Goal: Task Accomplishment & Management: Manage account settings

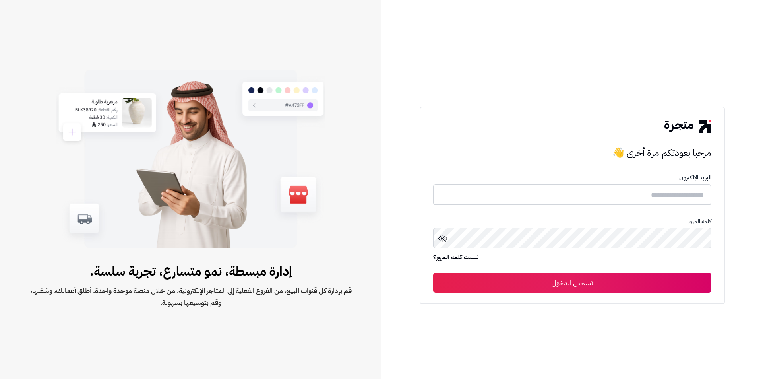
click at [537, 196] on input "text" at bounding box center [572, 194] width 278 height 21
type input "*"
type input "**********"
click at [433, 273] on button "تسجيل الدخول" at bounding box center [572, 283] width 278 height 20
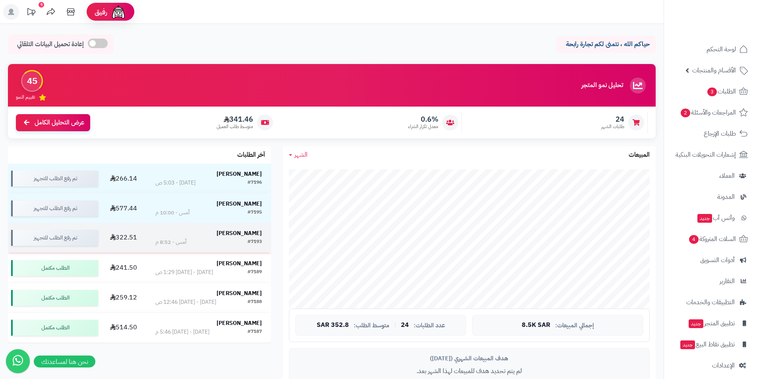
click at [251, 232] on strong "سليمان سحاري" at bounding box center [239, 233] width 45 height 8
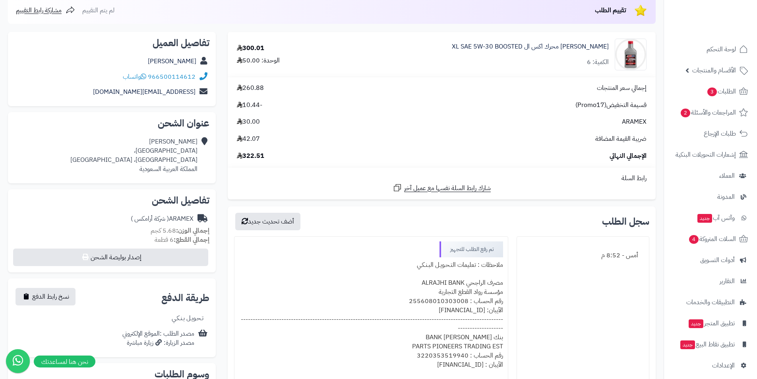
scroll to position [238, 0]
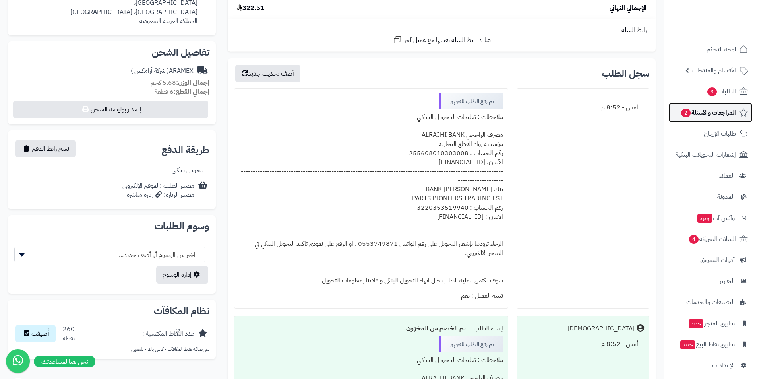
click at [696, 113] on span "المراجعات والأسئلة 2" at bounding box center [708, 112] width 56 height 11
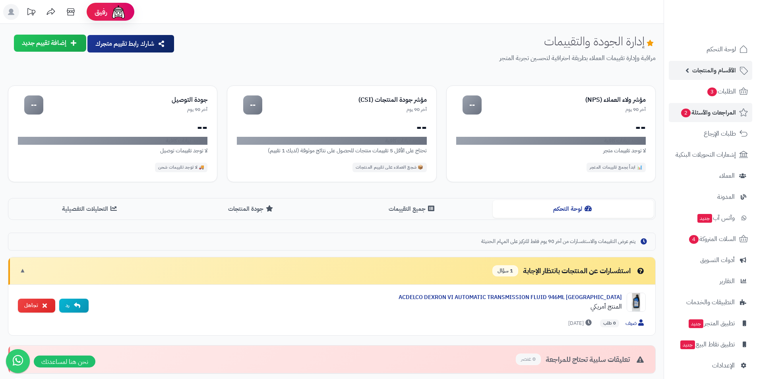
click at [697, 74] on span "الأقسام والمنتجات" at bounding box center [714, 70] width 44 height 11
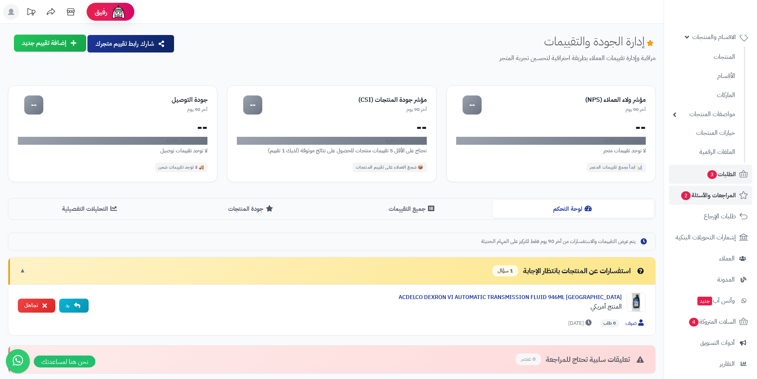
scroll to position [79, 0]
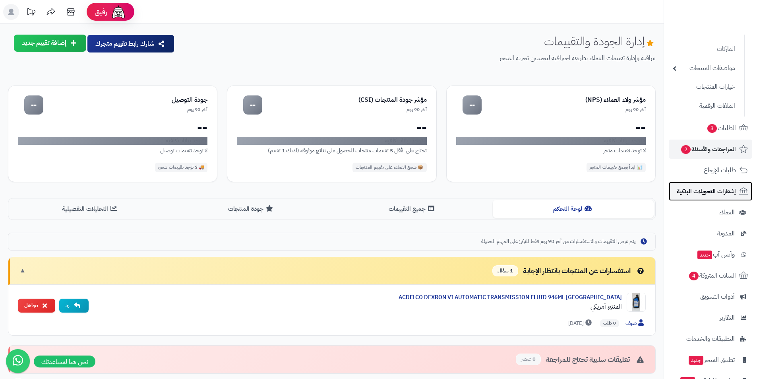
click at [701, 182] on link "إشعارات التحويلات البنكية" at bounding box center [710, 191] width 83 height 19
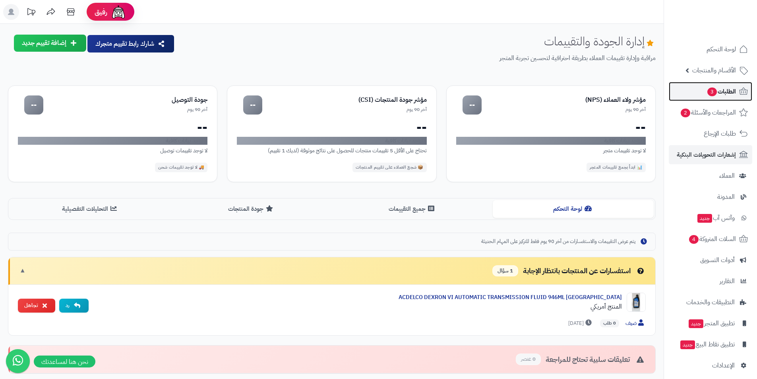
click at [729, 93] on span "الطلبات 3" at bounding box center [721, 91] width 29 height 11
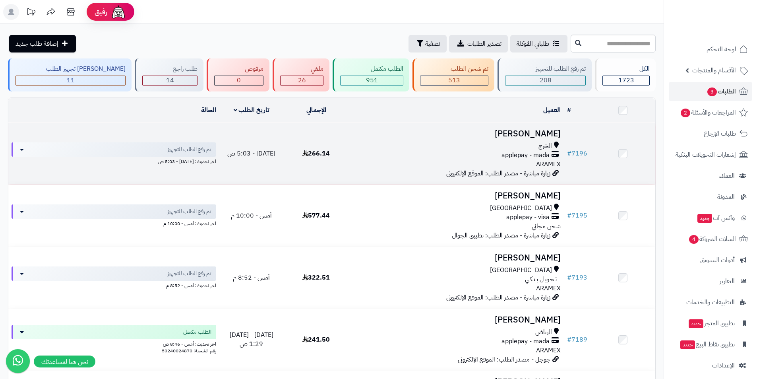
click at [537, 135] on h3 "[PERSON_NAME]" at bounding box center [456, 133] width 209 height 9
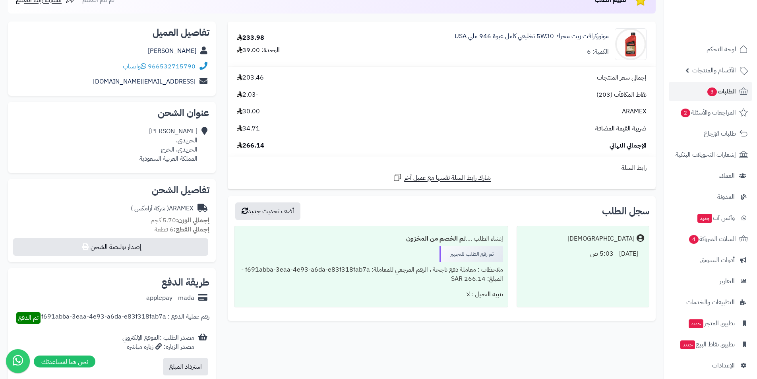
scroll to position [0, 0]
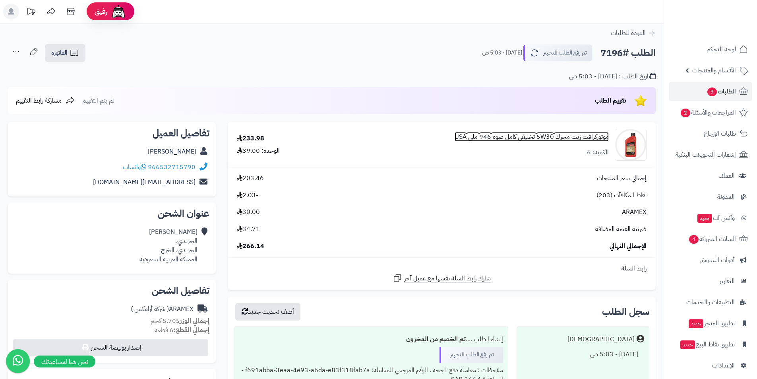
click at [544, 138] on link "موتوركرافت زيت محرك 5W30 تخليقي كامل عبوة 946 ملي USA" at bounding box center [532, 136] width 154 height 9
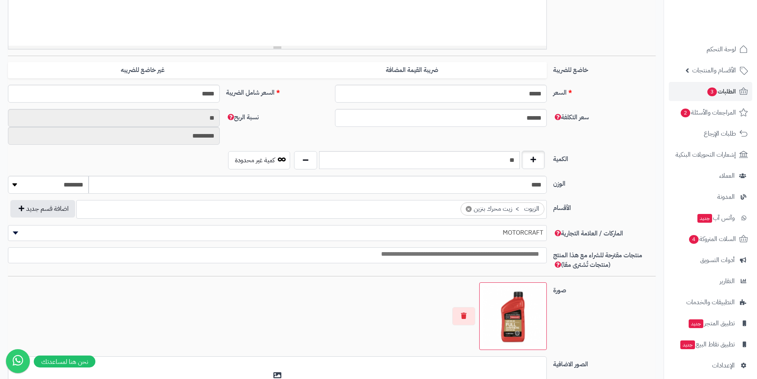
scroll to position [0, 6]
click at [507, 161] on input "**" at bounding box center [419, 160] width 201 height 18
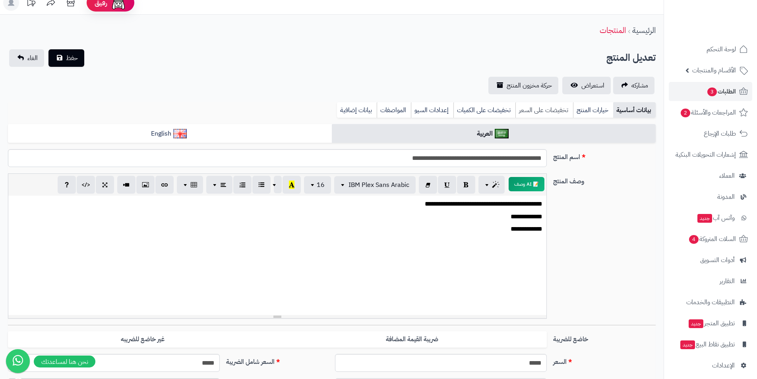
scroll to position [0, 0]
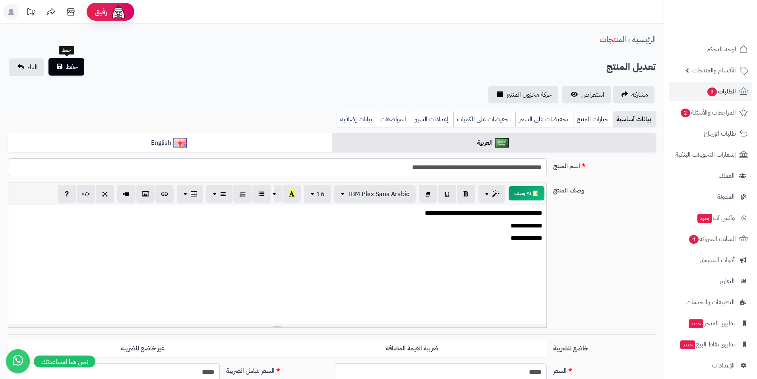
type input "**"
click at [61, 66] on button "حفظ" at bounding box center [66, 66] width 36 height 17
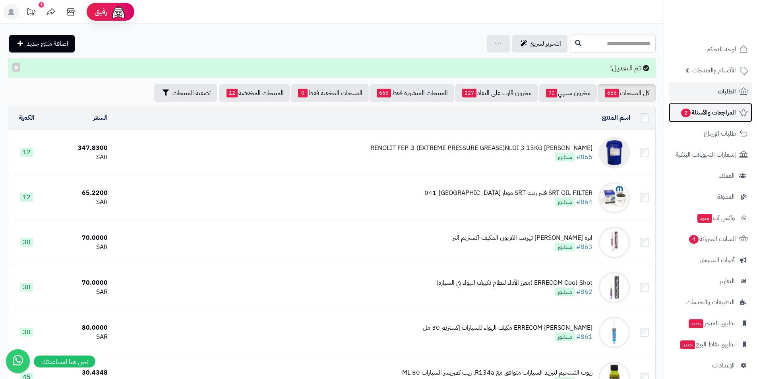
click at [703, 112] on span "المراجعات والأسئلة 2" at bounding box center [708, 112] width 56 height 11
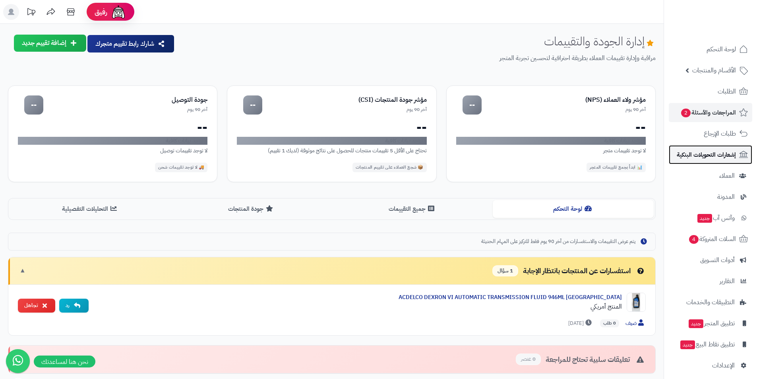
click at [709, 153] on span "إشعارات التحويلات البنكية" at bounding box center [706, 154] width 59 height 11
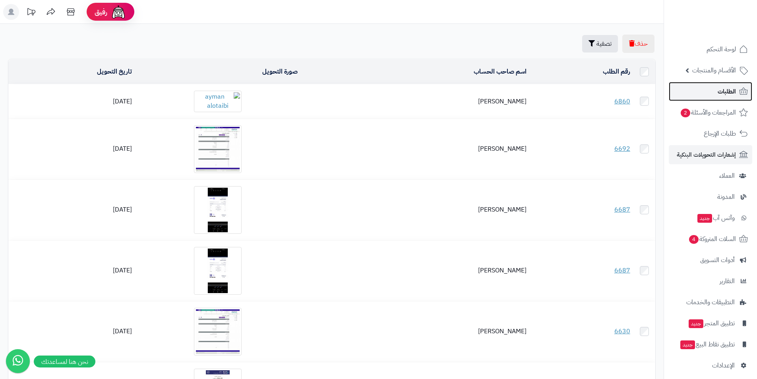
click at [713, 94] on link "الطلبات" at bounding box center [710, 91] width 83 height 19
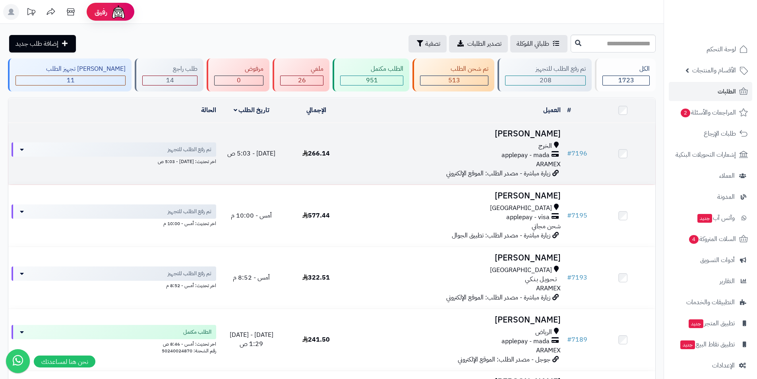
click at [552, 136] on h3 "نايف العرجاني" at bounding box center [456, 133] width 209 height 9
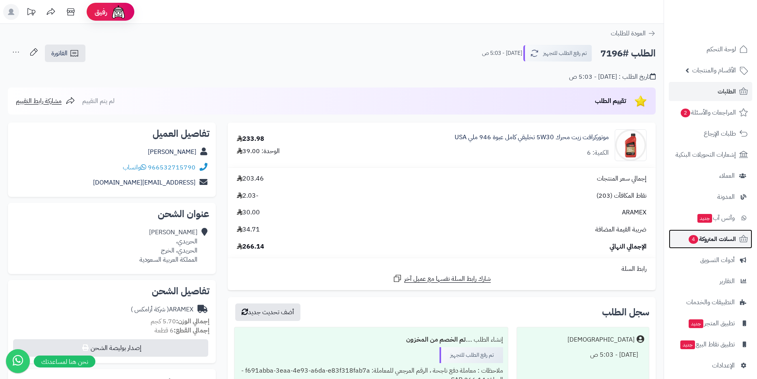
click at [700, 246] on link "السلات المتروكة 4" at bounding box center [710, 238] width 83 height 19
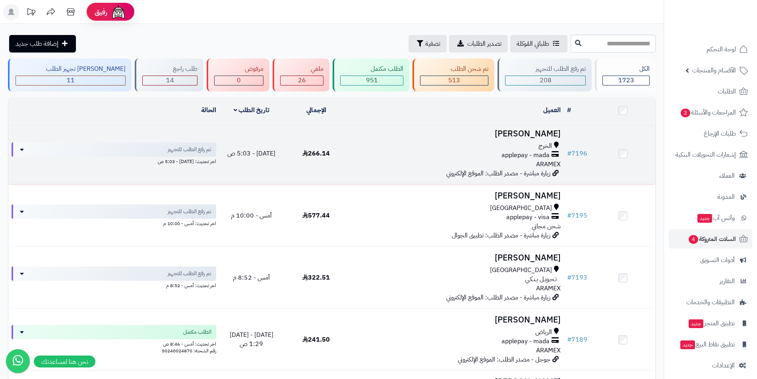
click at [531, 138] on h3 "[PERSON_NAME]" at bounding box center [456, 133] width 209 height 9
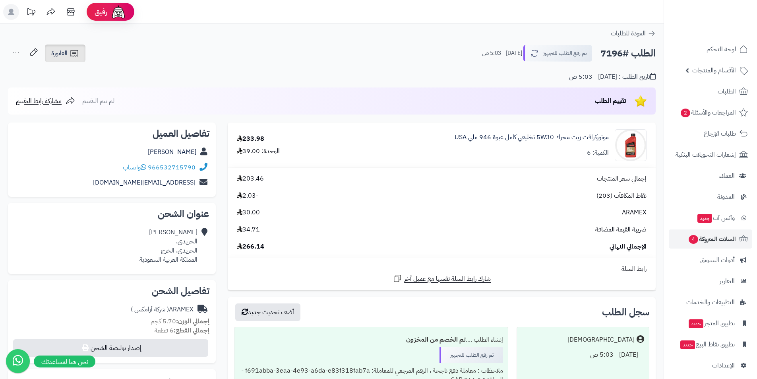
click at [68, 52] on link "الفاتورة" at bounding box center [65, 53] width 41 height 17
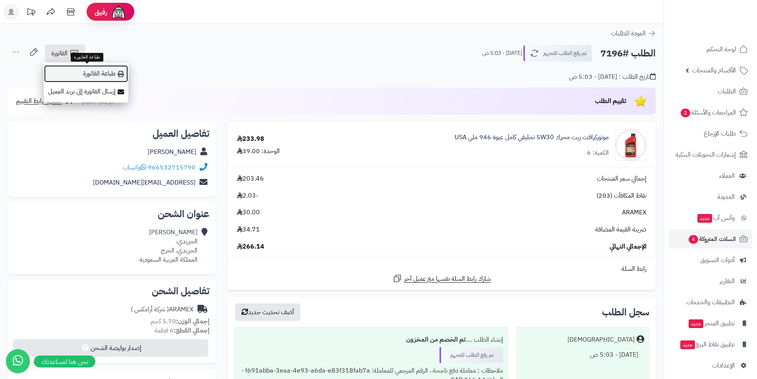
click at [86, 67] on link "طباعة الفاتورة" at bounding box center [86, 74] width 85 height 18
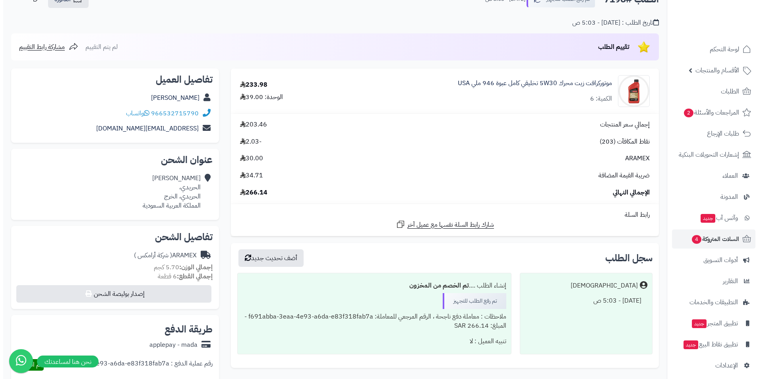
scroll to position [159, 0]
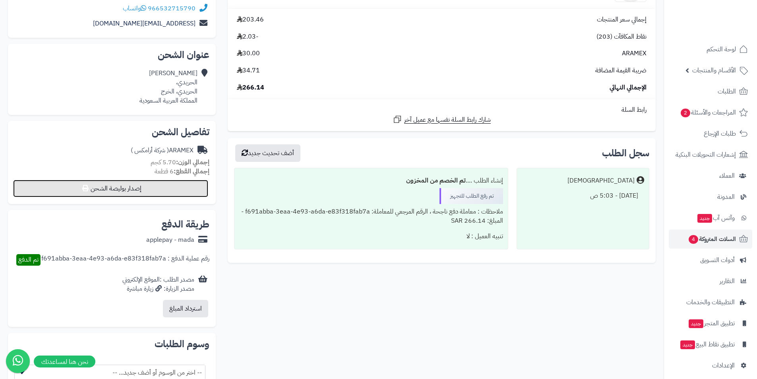
click at [149, 197] on button "إصدار بوليصة الشحن" at bounding box center [110, 188] width 195 height 17
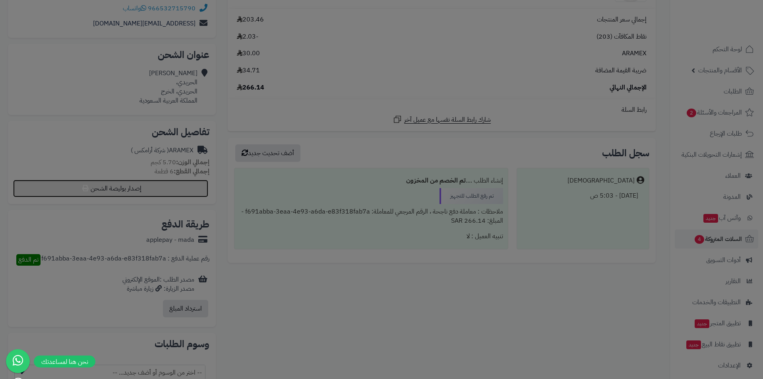
select select "******"
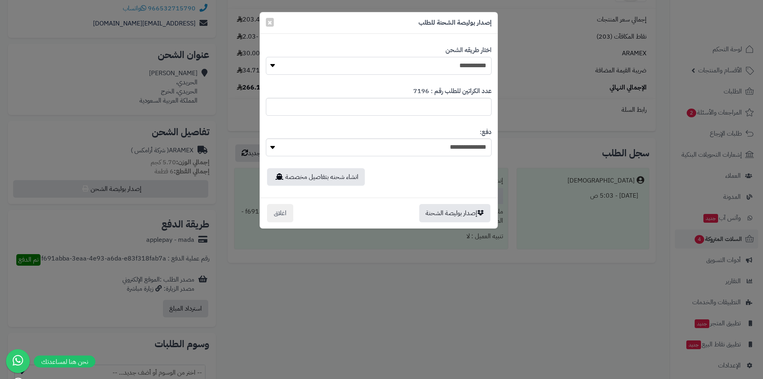
click at [344, 67] on select "**********" at bounding box center [379, 66] width 226 height 18
click at [266, 57] on select "**********" at bounding box center [379, 66] width 226 height 18
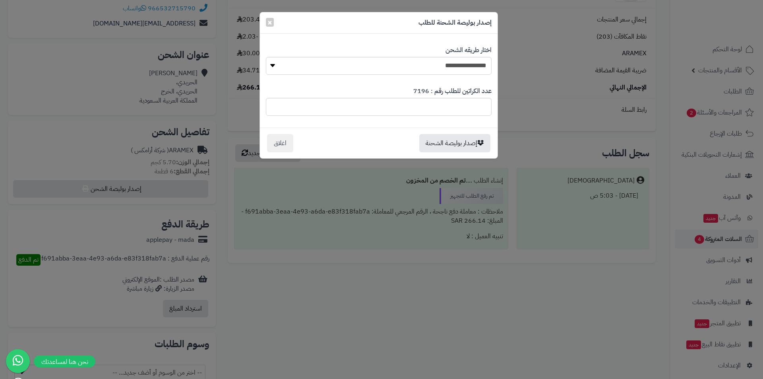
click at [351, 81] on div "عدد الكراتين للطلب رقم : 7196 *" at bounding box center [379, 101] width 226 height 41
drag, startPoint x: 355, startPoint y: 62, endPoint x: 362, endPoint y: 70, distance: 10.2
click at [356, 61] on select "**********" at bounding box center [379, 66] width 226 height 18
select select "******"
click at [266, 57] on select "**********" at bounding box center [379, 66] width 226 height 18
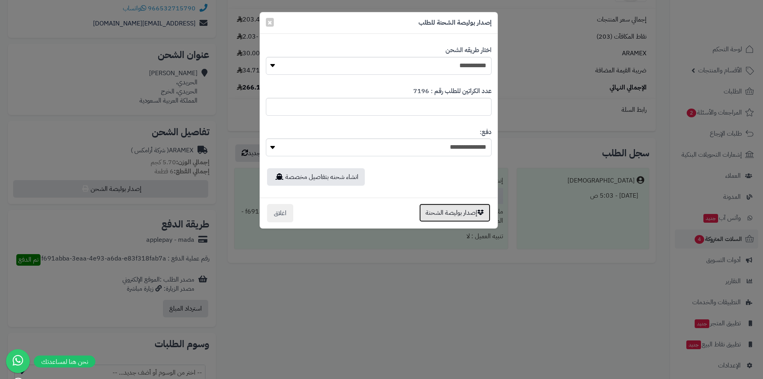
click at [467, 218] on button "إصدار بوليصة الشحنة" at bounding box center [454, 212] width 71 height 18
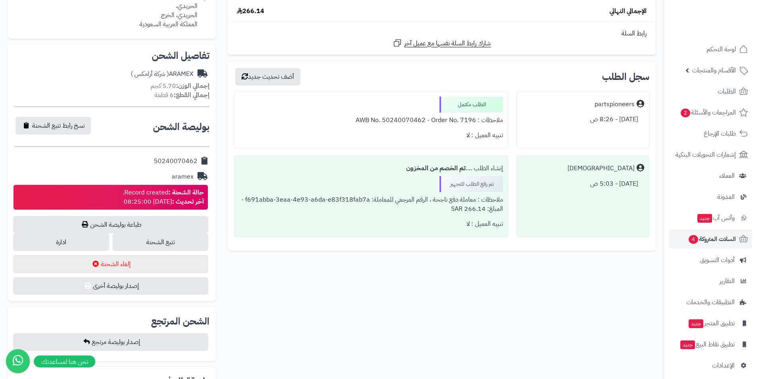
scroll to position [238, 0]
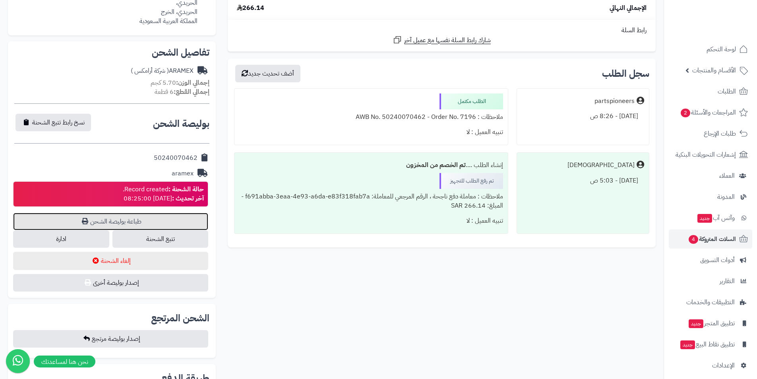
click at [127, 221] on link "طباعة بوليصة الشحن" at bounding box center [110, 221] width 195 height 17
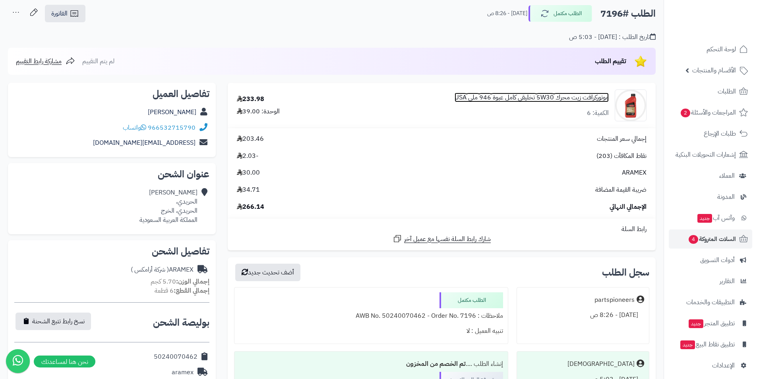
click at [493, 100] on link "موتوركرافت زيت محرك 5W30 تخليقي كامل عبوة 946 ملي USA" at bounding box center [532, 97] width 154 height 9
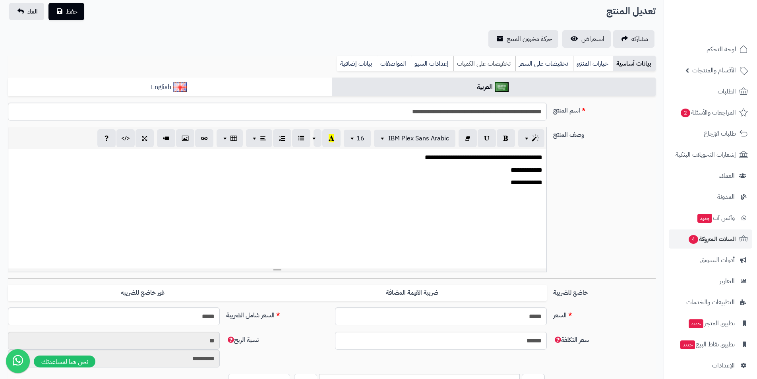
scroll to position [199, 0]
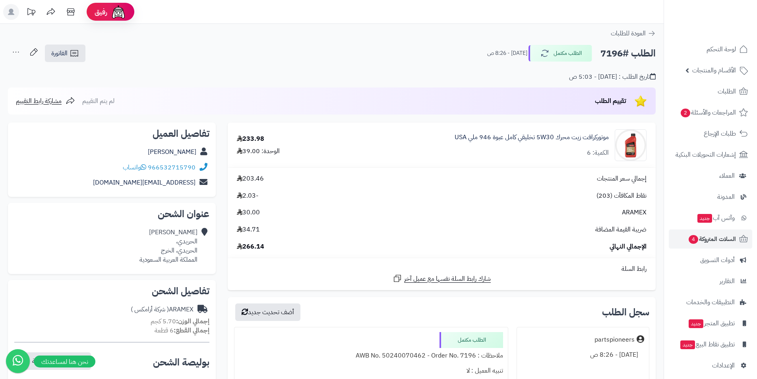
scroll to position [40, 0]
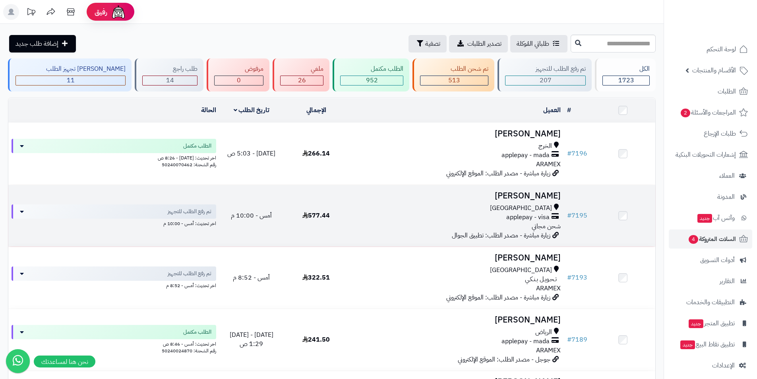
click at [525, 192] on h3 "Jehad Alqurashi" at bounding box center [456, 195] width 209 height 9
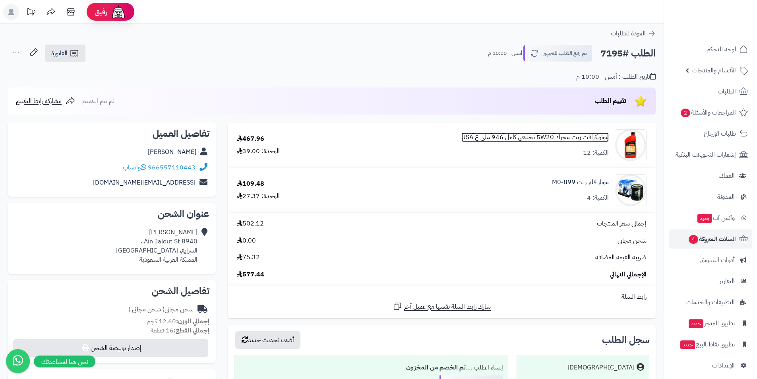
click at [532, 138] on link "موتوركرافت زيت محرك 5W20 تخليقي كامل 946 ملي ع USA" at bounding box center [534, 137] width 147 height 9
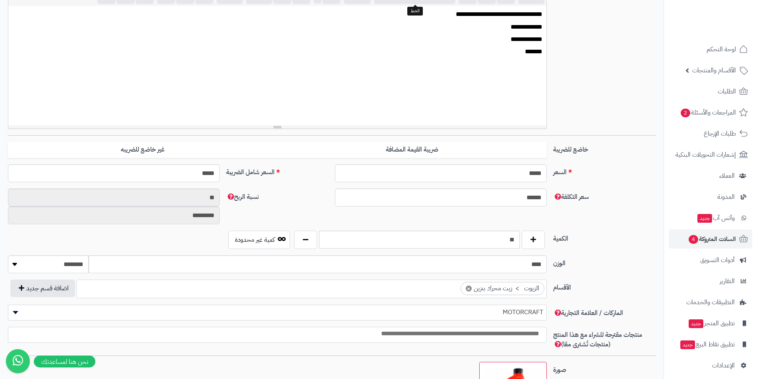
scroll to position [0, 6]
click at [510, 244] on input "**" at bounding box center [419, 240] width 201 height 18
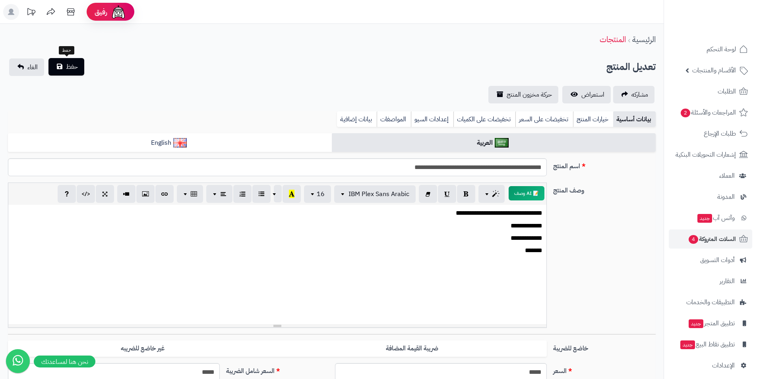
type input "**"
click at [70, 64] on span "حفظ" at bounding box center [72, 67] width 12 height 10
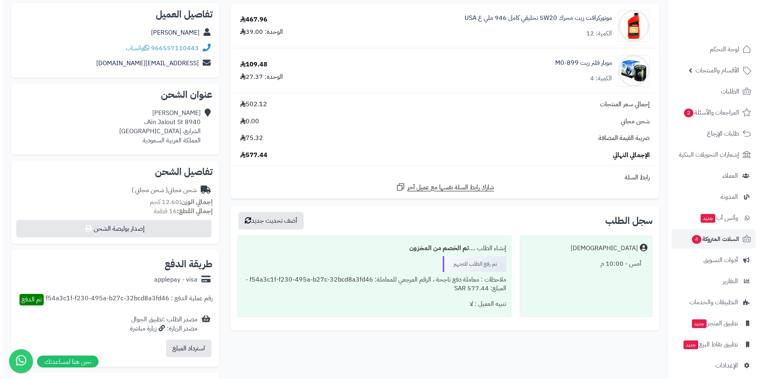
scroll to position [238, 0]
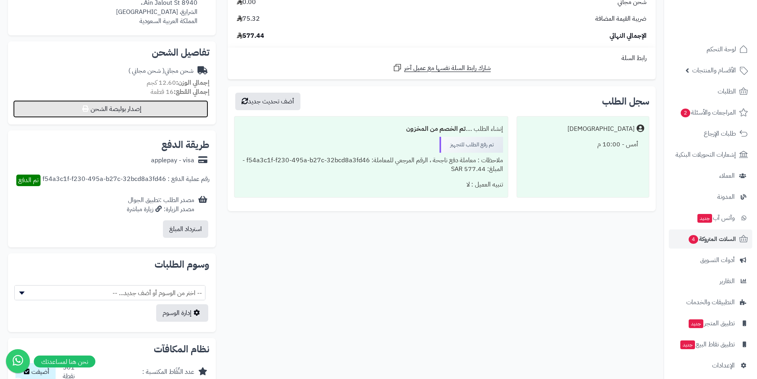
click at [148, 105] on button "إصدار بوليصة الشحن" at bounding box center [110, 108] width 195 height 17
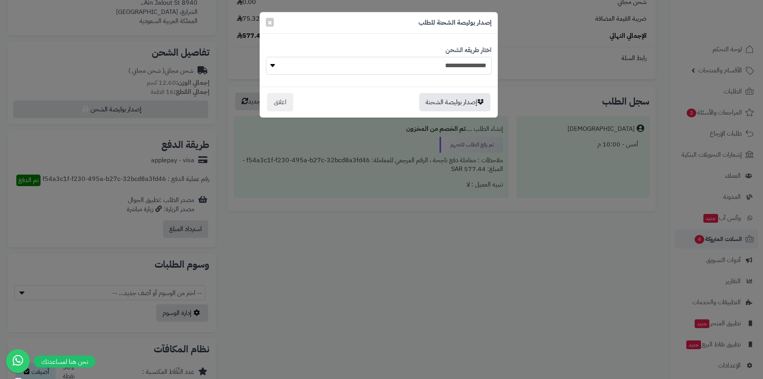
click at [465, 64] on select "**********" at bounding box center [379, 66] width 226 height 18
select select "******"
click at [266, 57] on select "**********" at bounding box center [379, 66] width 226 height 18
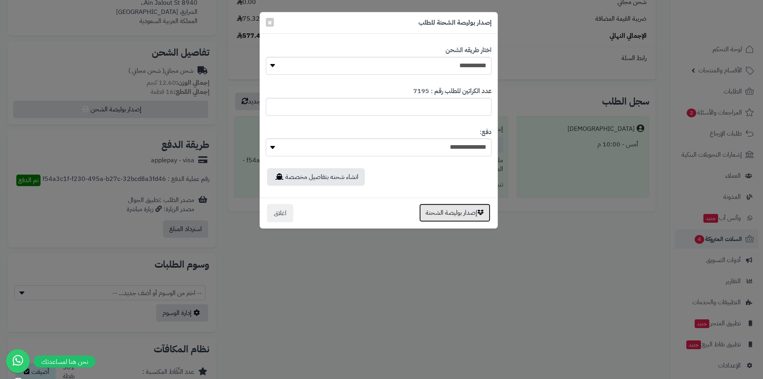
click at [452, 213] on button "إصدار بوليصة الشحنة" at bounding box center [454, 212] width 71 height 18
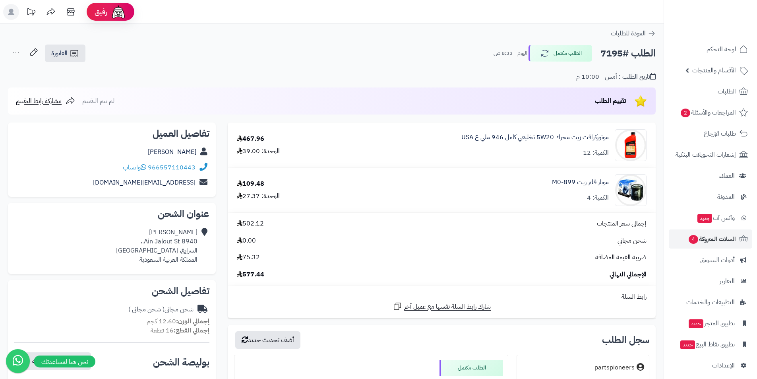
scroll to position [239, 0]
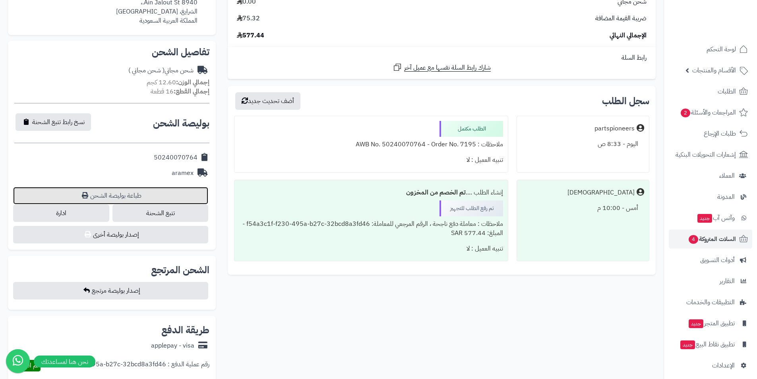
click at [122, 195] on link "طباعة بوليصة الشحن" at bounding box center [110, 195] width 195 height 17
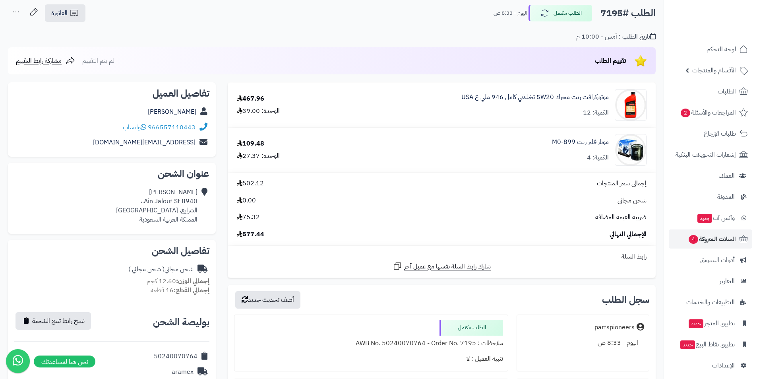
scroll to position [0, 0]
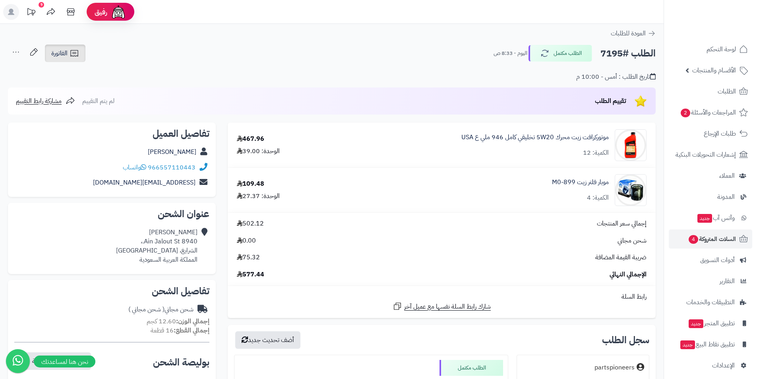
click at [64, 56] on span "الفاتورة" at bounding box center [59, 53] width 16 height 10
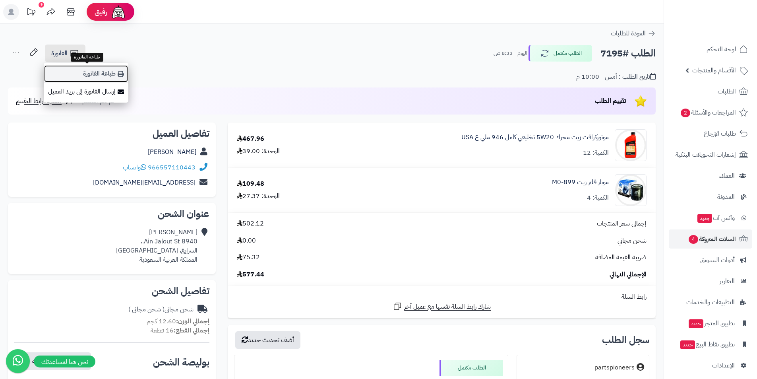
click at [80, 70] on link "طباعة الفاتورة" at bounding box center [86, 74] width 85 height 18
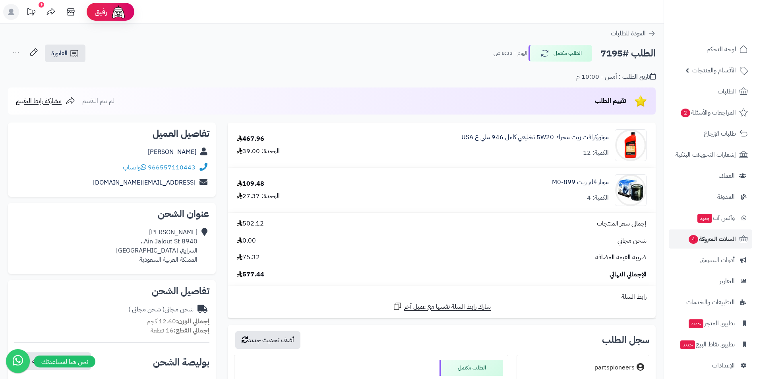
drag, startPoint x: 141, startPoint y: 147, endPoint x: 206, endPoint y: 150, distance: 65.2
click at [206, 150] on div "Jehad Alqurashi" at bounding box center [111, 152] width 195 height 16
click at [338, 65] on div "تاريخ الطلب : أمس - 10:00 م" at bounding box center [332, 72] width 648 height 19
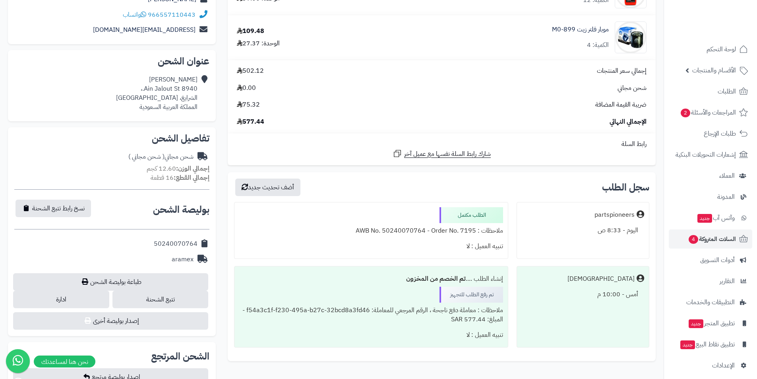
scroll to position [159, 0]
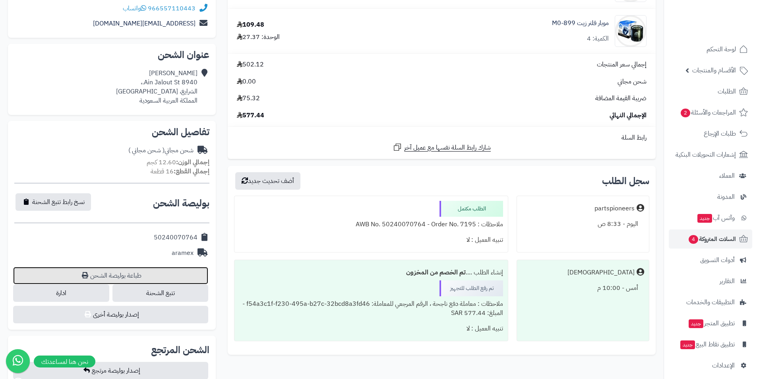
click at [125, 275] on link "طباعة بوليصة الشحن" at bounding box center [110, 275] width 195 height 17
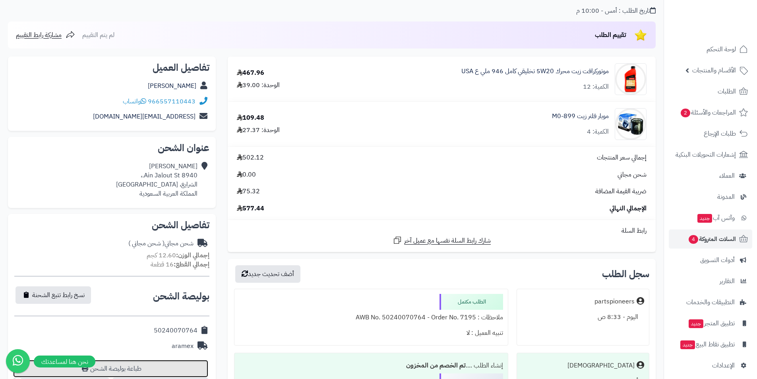
scroll to position [0, 0]
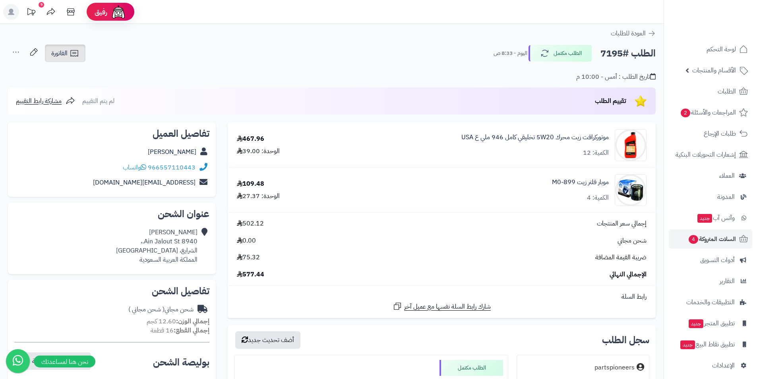
click at [79, 51] on link "الفاتورة" at bounding box center [65, 53] width 41 height 17
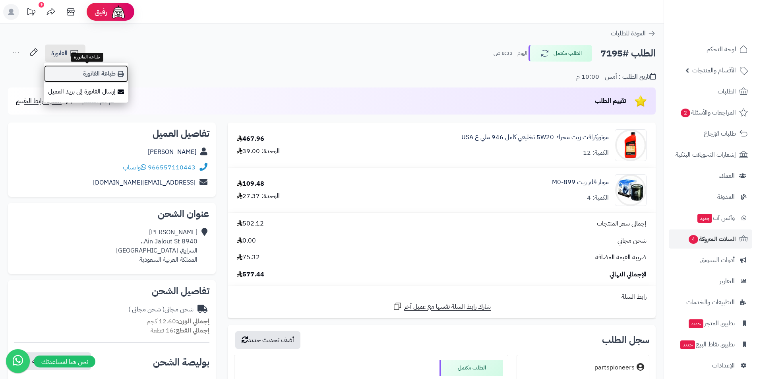
click at [110, 76] on link "طباعة الفاتورة" at bounding box center [86, 74] width 85 height 18
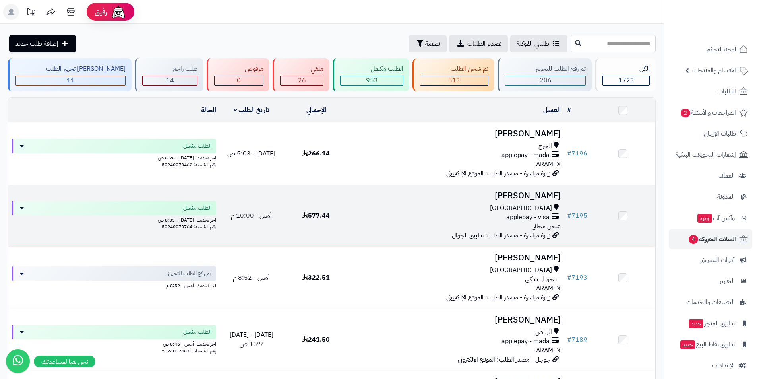
click at [537, 192] on h3 "[PERSON_NAME]" at bounding box center [456, 195] width 209 height 9
click at [552, 194] on h3 "Jehad Alqurashi" at bounding box center [456, 195] width 209 height 9
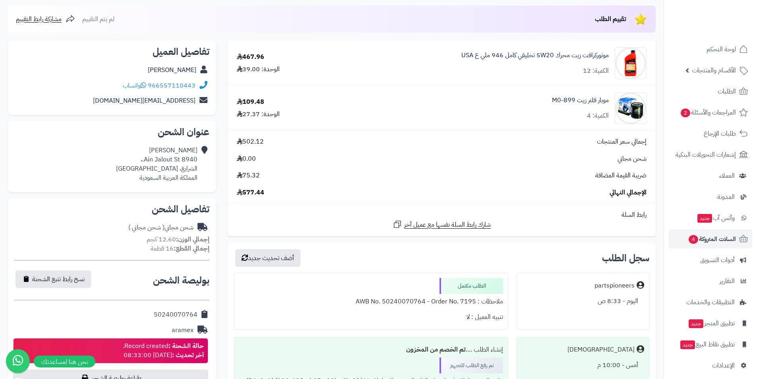
scroll to position [199, 0]
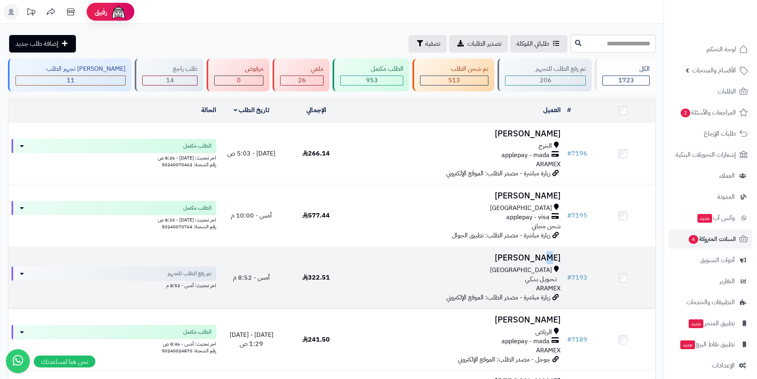
click at [520, 254] on h3 "[PERSON_NAME]" at bounding box center [456, 257] width 209 height 9
click at [549, 258] on h3 "[PERSON_NAME]" at bounding box center [456, 257] width 209 height 9
